Goal: Task Accomplishment & Management: Manage account settings

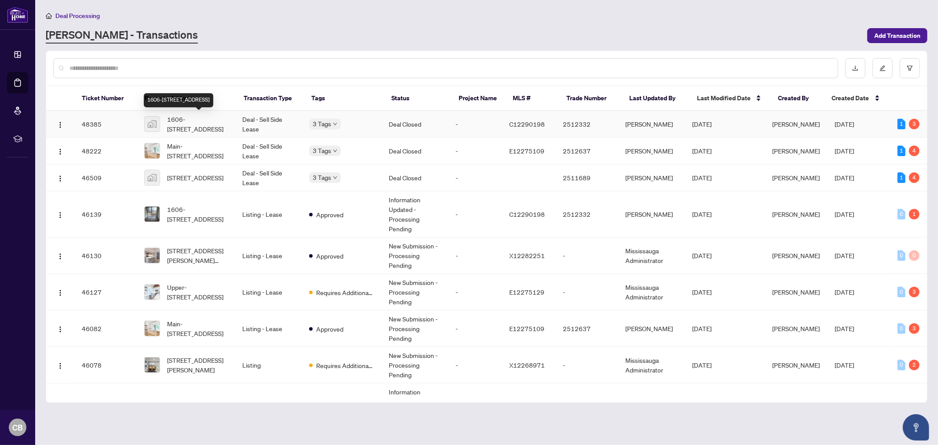
click at [214, 126] on span "1606-[STREET_ADDRESS]" at bounding box center [197, 123] width 61 height 19
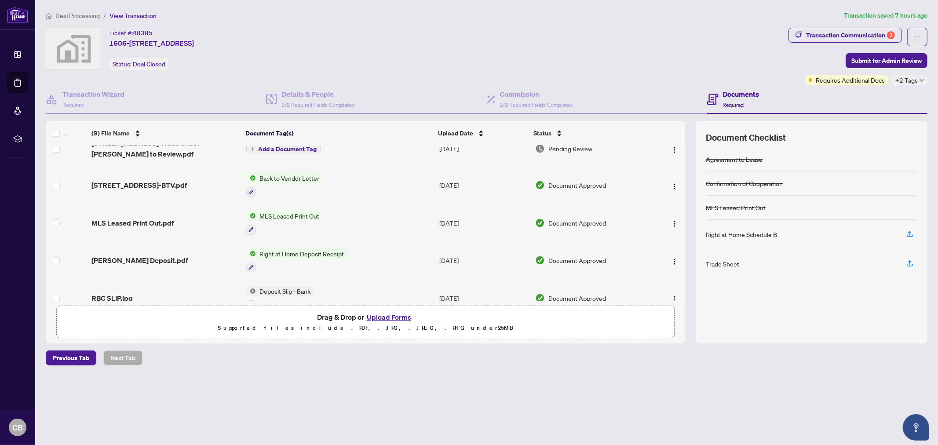
scroll to position [176, 0]
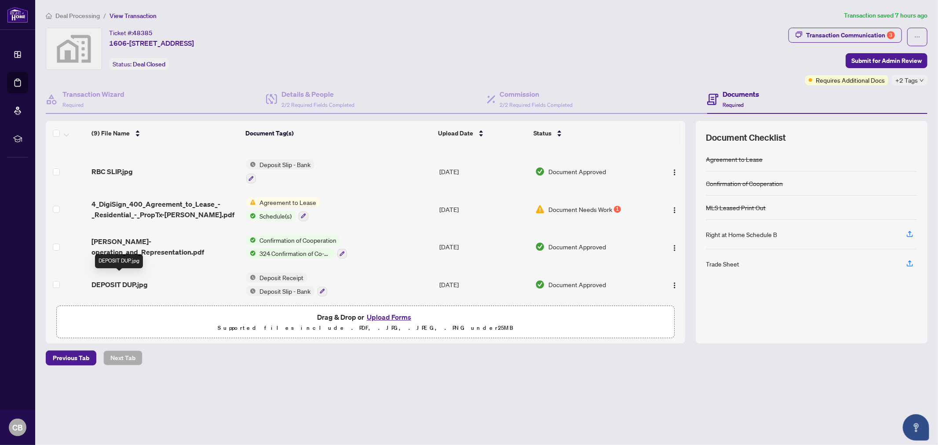
click at [133, 279] on span "DEPOSIT DUP.jpg" at bounding box center [119, 284] width 56 height 11
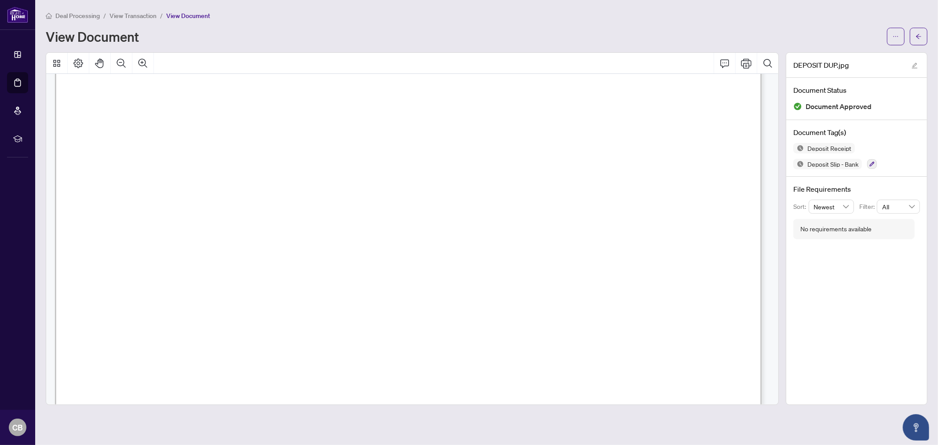
scroll to position [293, 0]
click at [143, 15] on span "View Transaction" at bounding box center [132, 16] width 47 height 8
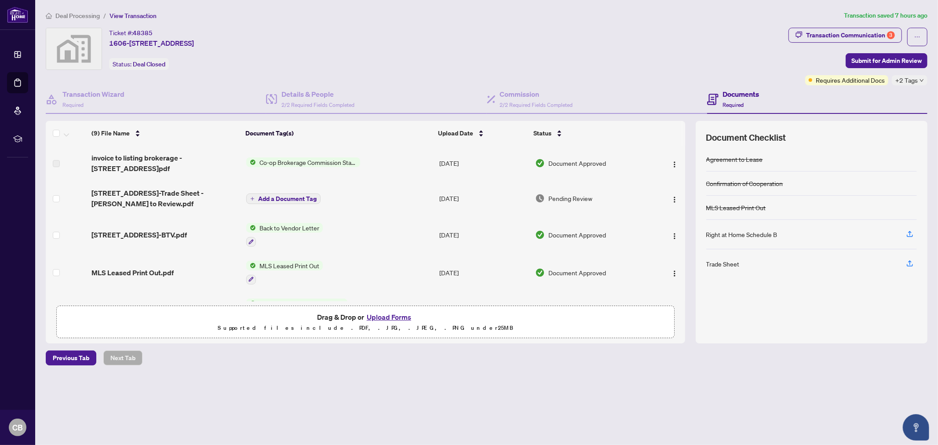
click at [311, 160] on span "Co-op Brokerage Commission Statement" at bounding box center [308, 162] width 104 height 10
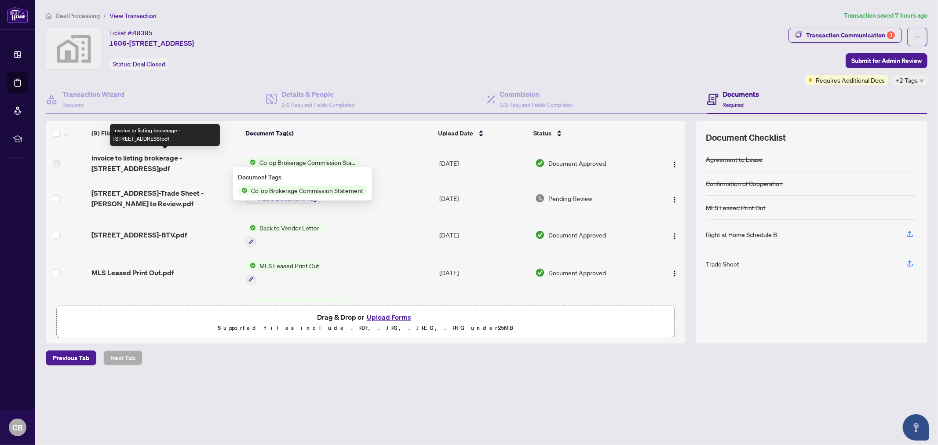
click at [201, 158] on span "invoice to listing brokerage - 280 dundas street 1606.pdf" at bounding box center [165, 163] width 148 height 21
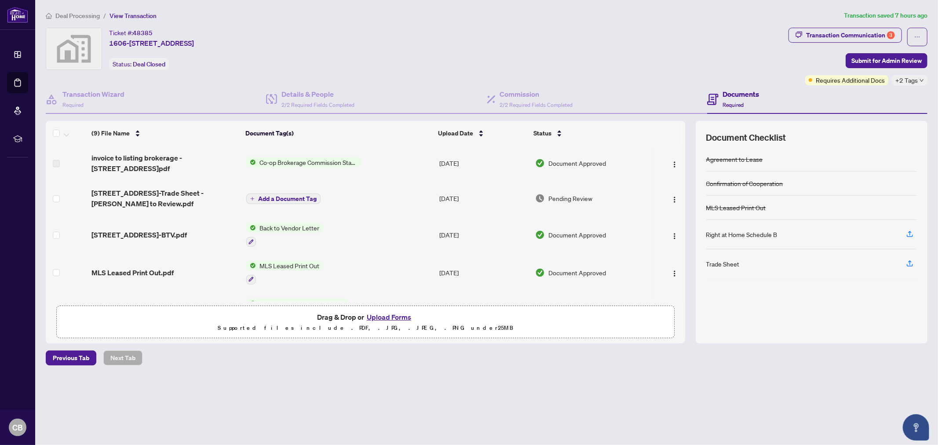
click at [302, 162] on span "Co-op Brokerage Commission Statement" at bounding box center [308, 162] width 104 height 10
click at [204, 163] on span "invoice to listing brokerage - 280 dundas street 1606.pdf" at bounding box center [165, 163] width 148 height 21
click at [201, 159] on span "invoice to listing brokerage - 280 dundas street 1606.pdf" at bounding box center [165, 163] width 148 height 21
click at [415, 163] on td "Co-op Brokerage Commission Statement" at bounding box center [339, 163] width 193 height 35
click at [346, 201] on td "Add a Document Tag" at bounding box center [339, 198] width 193 height 35
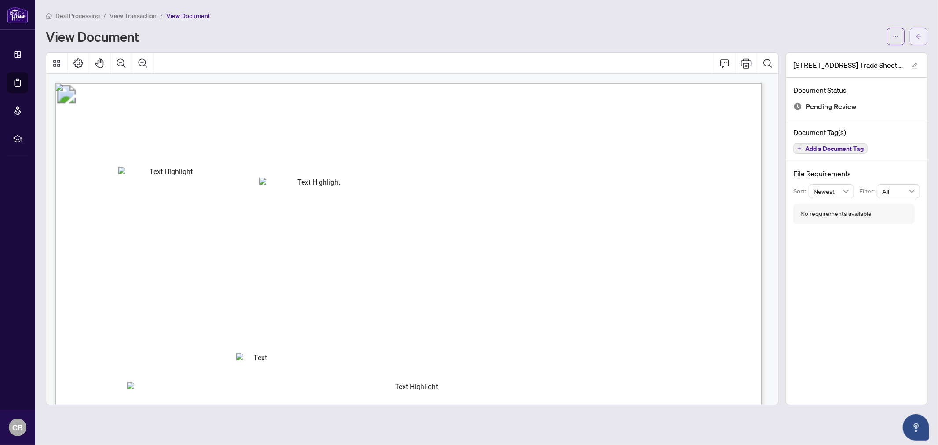
click at [925, 34] on button "button" at bounding box center [919, 37] width 18 height 18
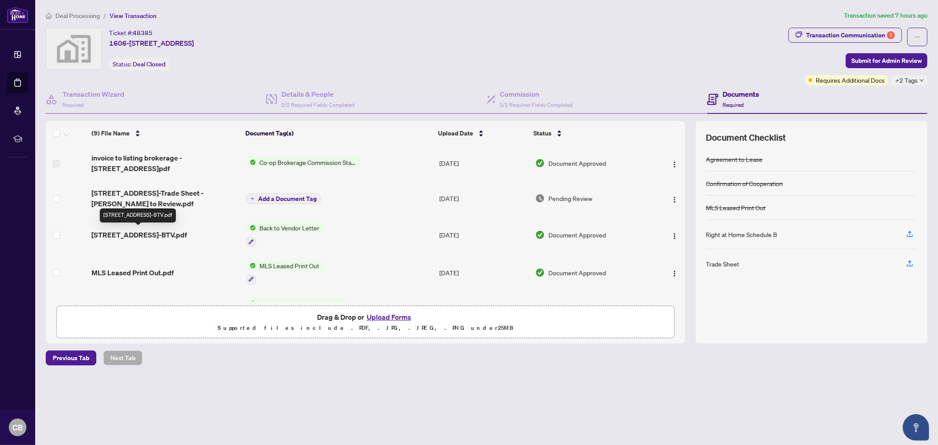
click at [150, 233] on span "280 Dundas St 1606-BTV.pdf" at bounding box center [138, 234] width 95 height 11
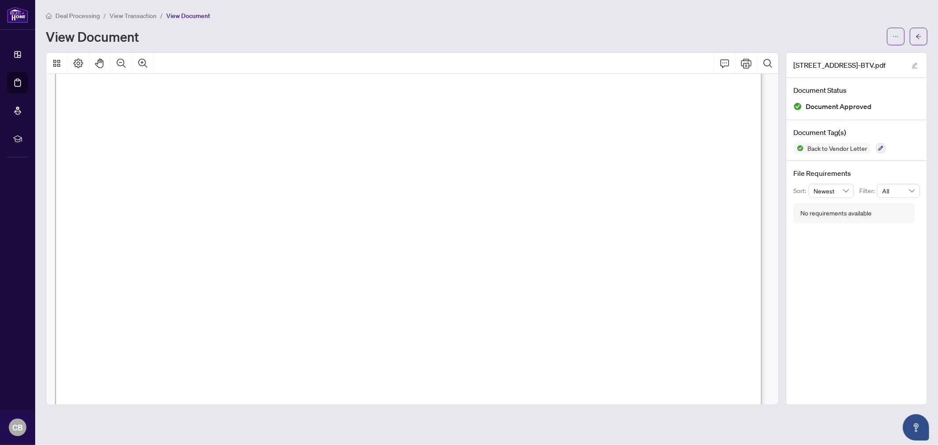
scroll to position [141, 0]
click at [911, 35] on button "button" at bounding box center [919, 37] width 18 height 18
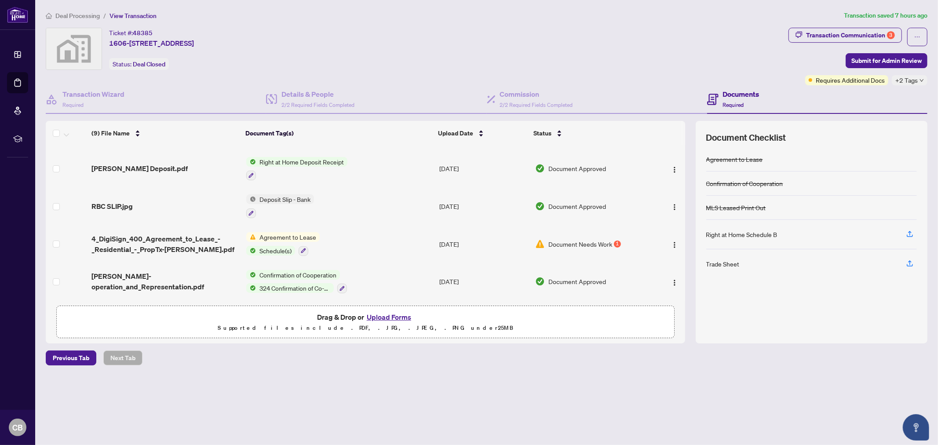
scroll to position [142, 0]
click at [128, 166] on span "Rahr Deposit.pdf" at bounding box center [139, 167] width 96 height 11
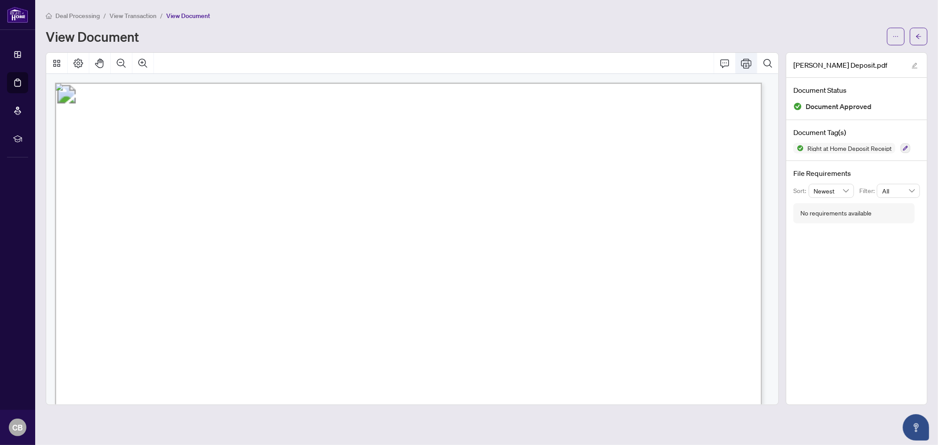
click at [743, 62] on icon "Print" at bounding box center [746, 63] width 11 height 11
click at [921, 33] on icon "arrow-left" at bounding box center [918, 36] width 6 height 6
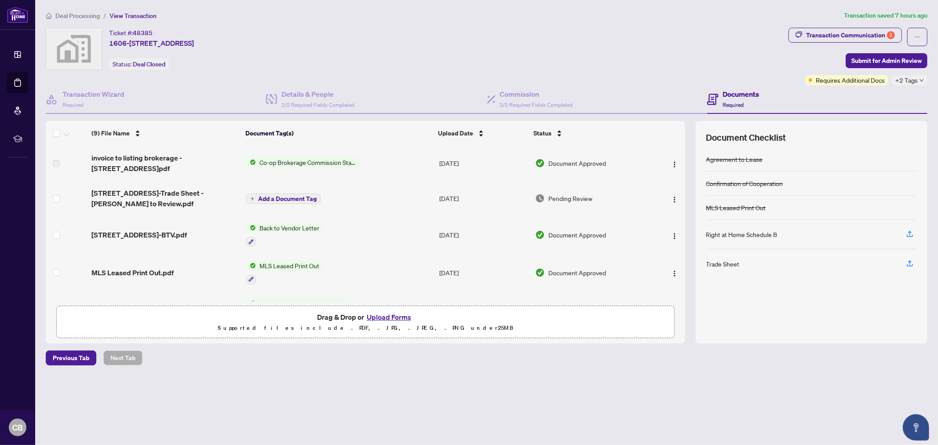
click at [89, 16] on span "Deal Processing" at bounding box center [77, 16] width 44 height 8
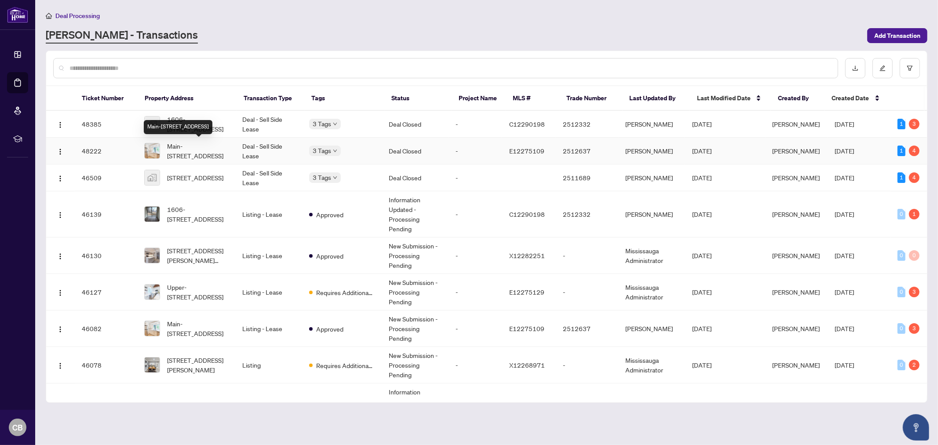
click at [204, 146] on span "Main-[STREET_ADDRESS]" at bounding box center [197, 150] width 61 height 19
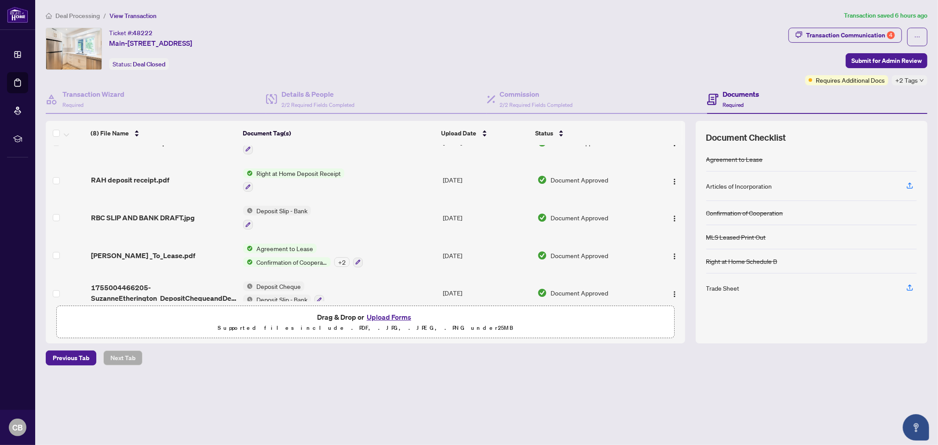
scroll to position [132, 0]
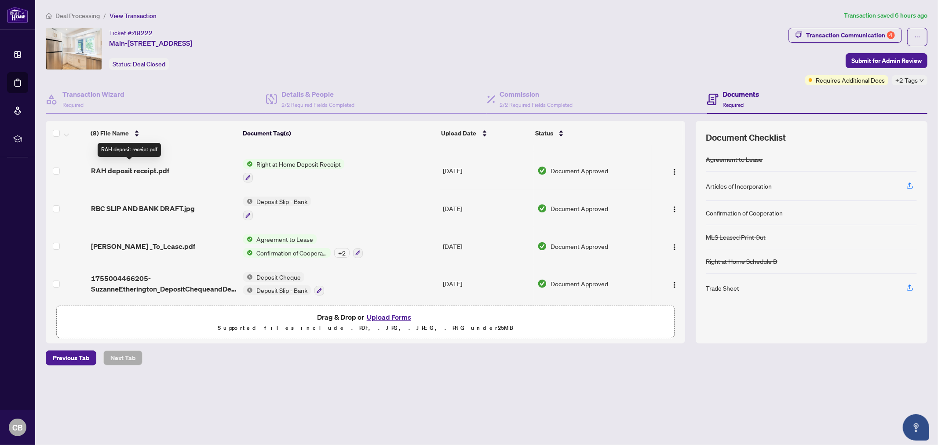
click at [139, 168] on span "RAH deposit receipt.pdf" at bounding box center [130, 170] width 78 height 11
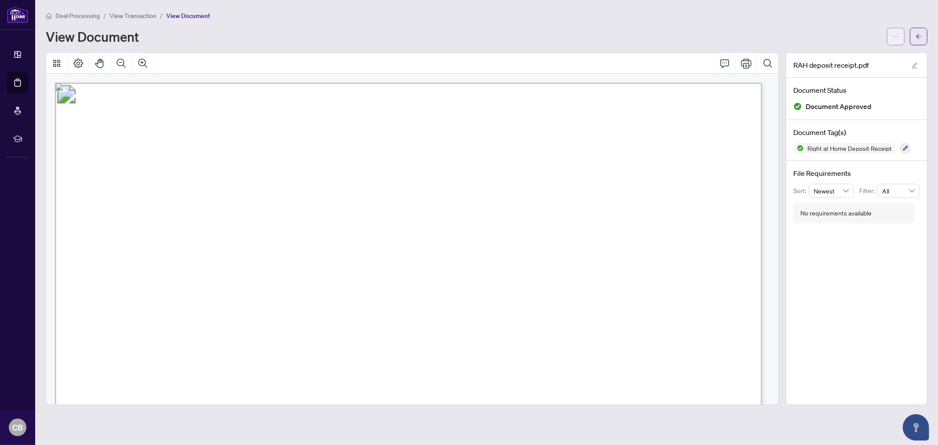
click at [899, 36] on button "button" at bounding box center [896, 37] width 18 height 18
click at [852, 55] on span "Download" at bounding box center [863, 56] width 67 height 10
click at [921, 40] on span "button" at bounding box center [918, 36] width 6 height 14
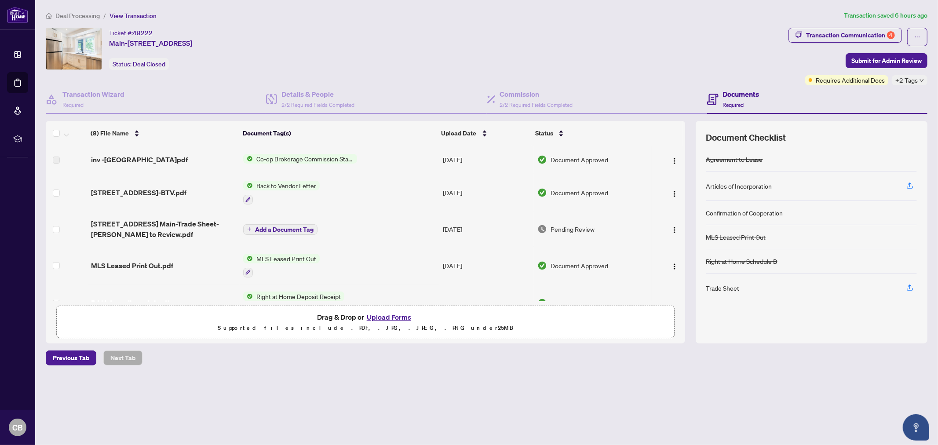
click at [175, 191] on span "129 Kenilworth Ave Main-BTV.pdf" at bounding box center [138, 192] width 95 height 11
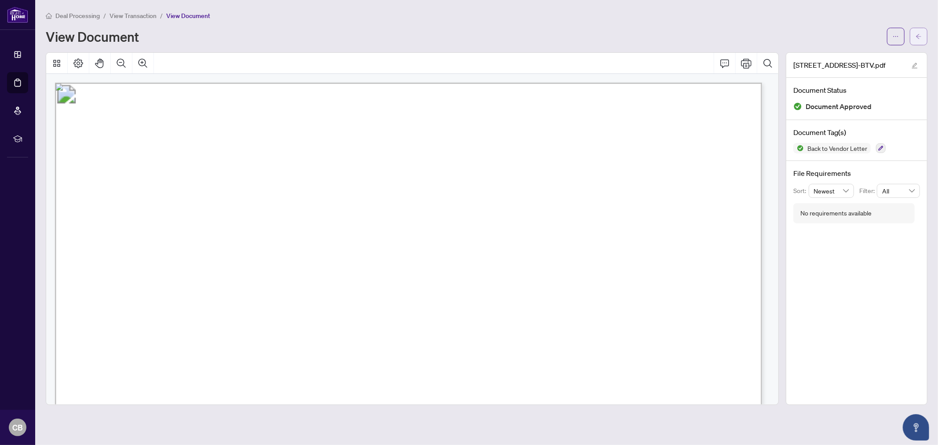
click at [916, 36] on icon "arrow-left" at bounding box center [918, 36] width 5 height 5
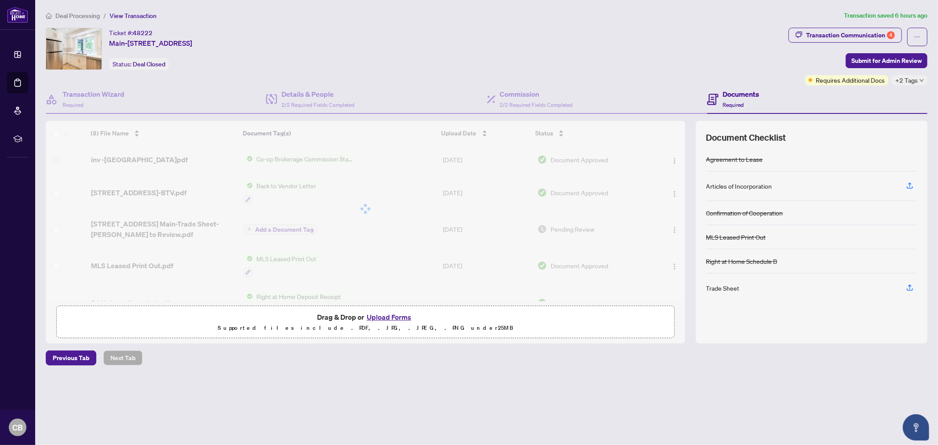
click at [870, 25] on div "Deal Processing / View Transaction Transaction saved 6 hours ago Ticket #: 4822…" at bounding box center [486, 204] width 889 height 386
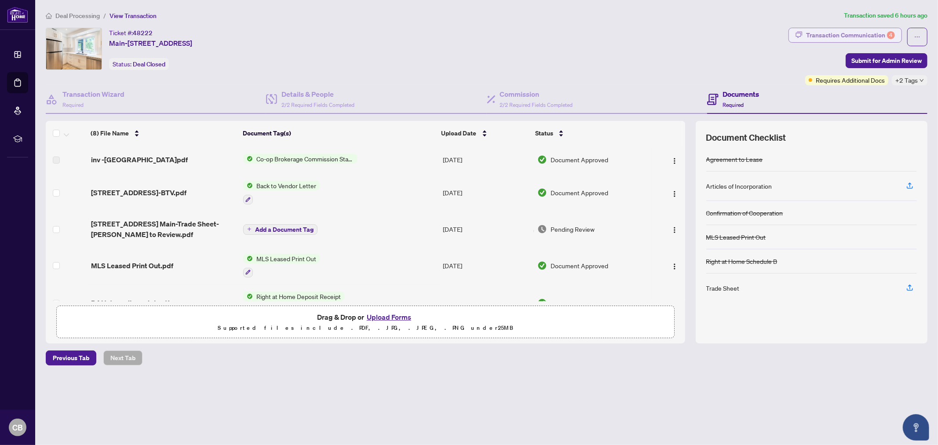
click at [860, 32] on div "Transaction Communication 4" at bounding box center [850, 35] width 89 height 14
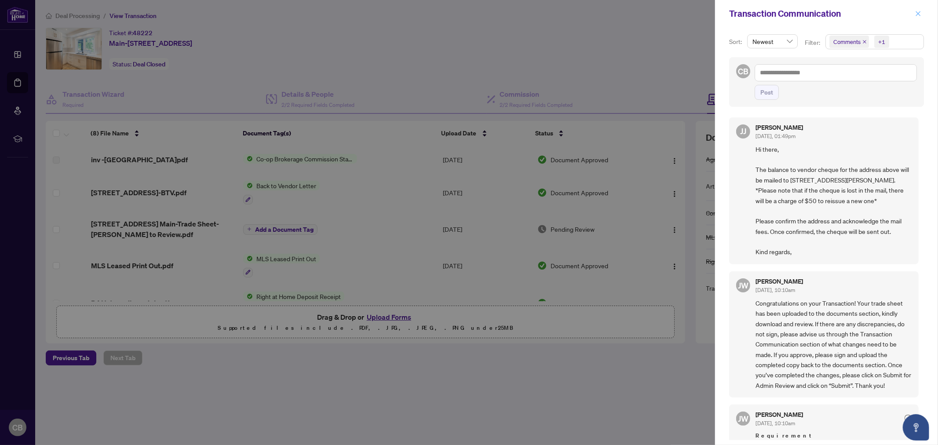
click at [915, 12] on icon "close" at bounding box center [918, 14] width 6 height 6
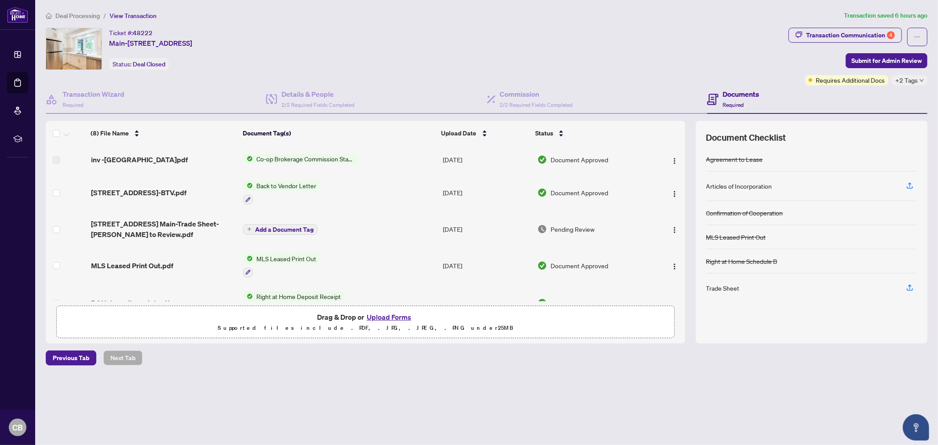
click at [82, 14] on span "Deal Processing" at bounding box center [77, 16] width 44 height 8
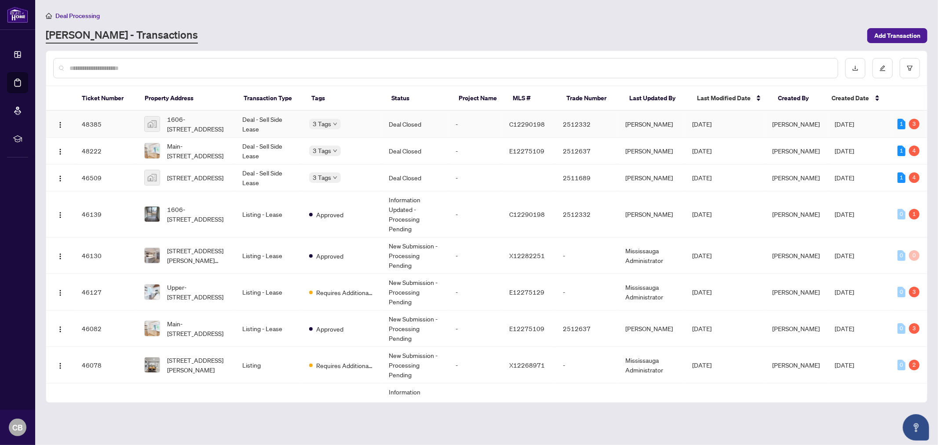
click at [206, 119] on span "1606-[STREET_ADDRESS]" at bounding box center [197, 123] width 61 height 19
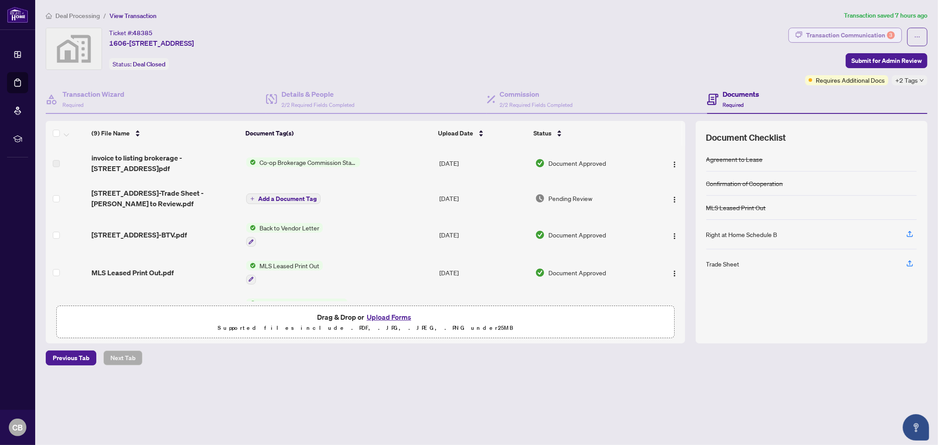
click at [841, 34] on div "Transaction Communication 3" at bounding box center [850, 35] width 89 height 14
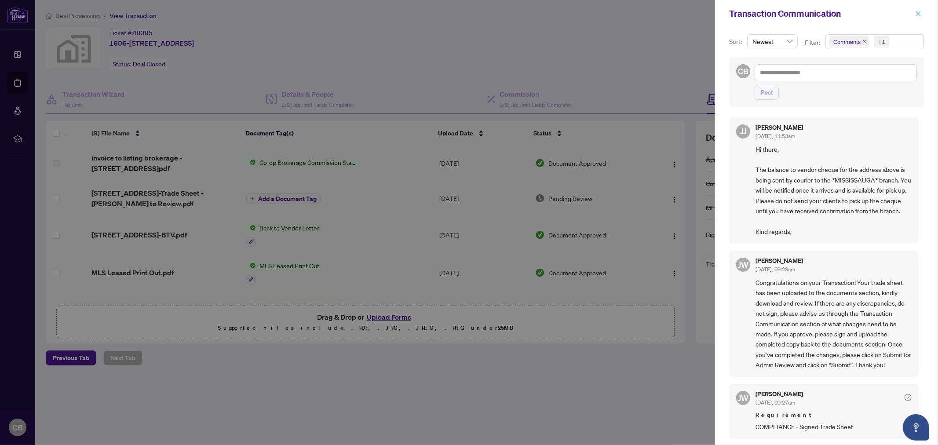
click at [920, 12] on icon "close" at bounding box center [918, 14] width 6 height 6
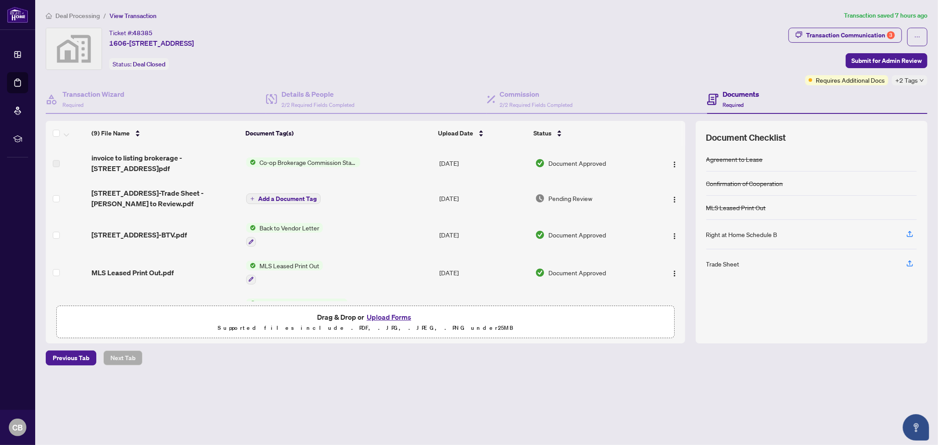
click at [86, 18] on span "Deal Processing" at bounding box center [77, 16] width 44 height 8
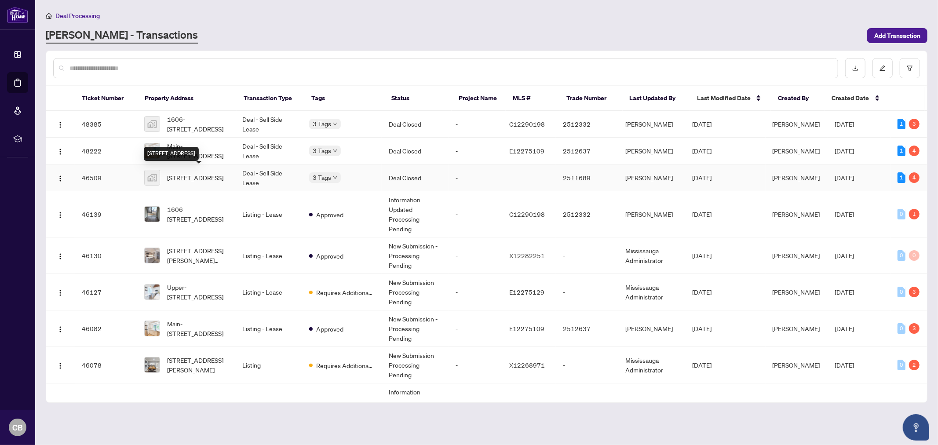
click at [202, 174] on span "[STREET_ADDRESS]" at bounding box center [195, 178] width 56 height 10
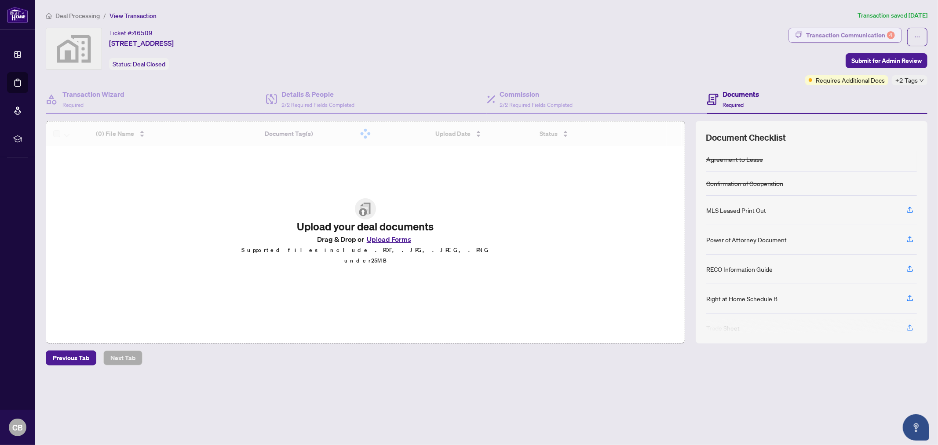
click at [872, 36] on div "Transaction Communication 4" at bounding box center [850, 35] width 89 height 14
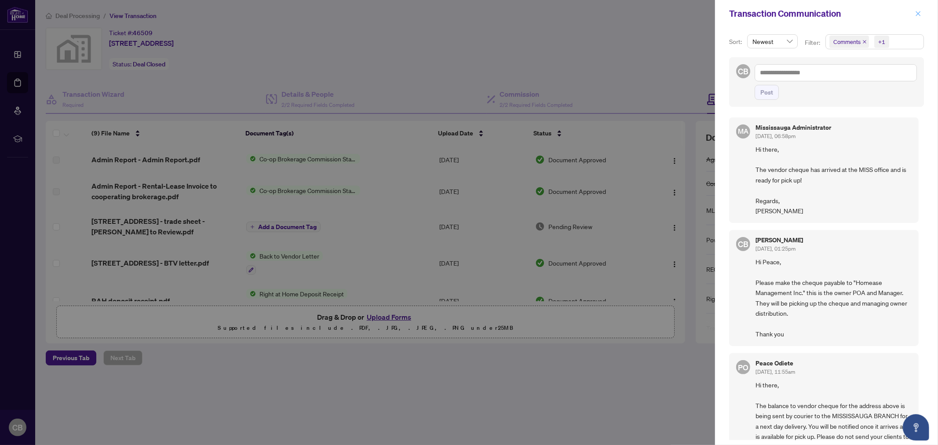
click at [917, 11] on icon "close" at bounding box center [918, 14] width 6 height 6
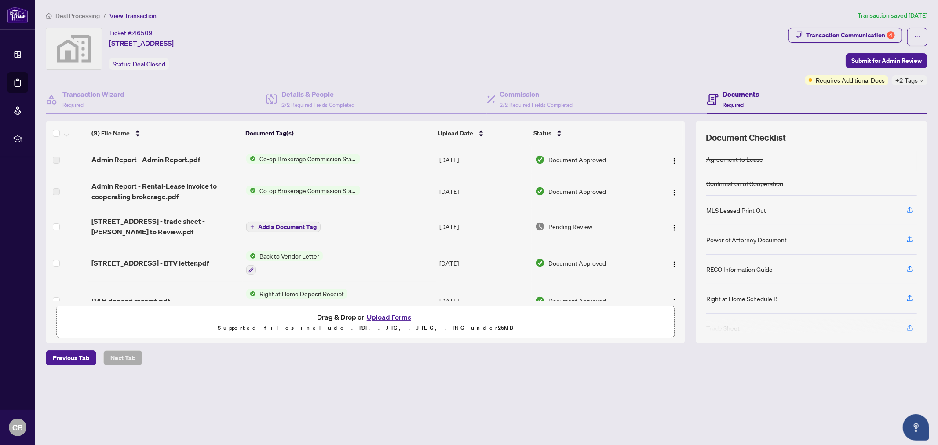
click at [84, 18] on span "Deal Processing" at bounding box center [77, 16] width 44 height 8
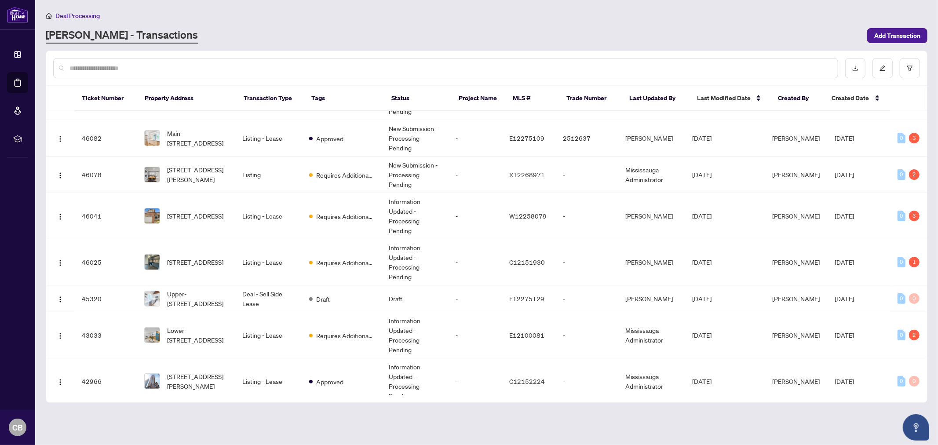
scroll to position [195, 0]
